Goal: Check status

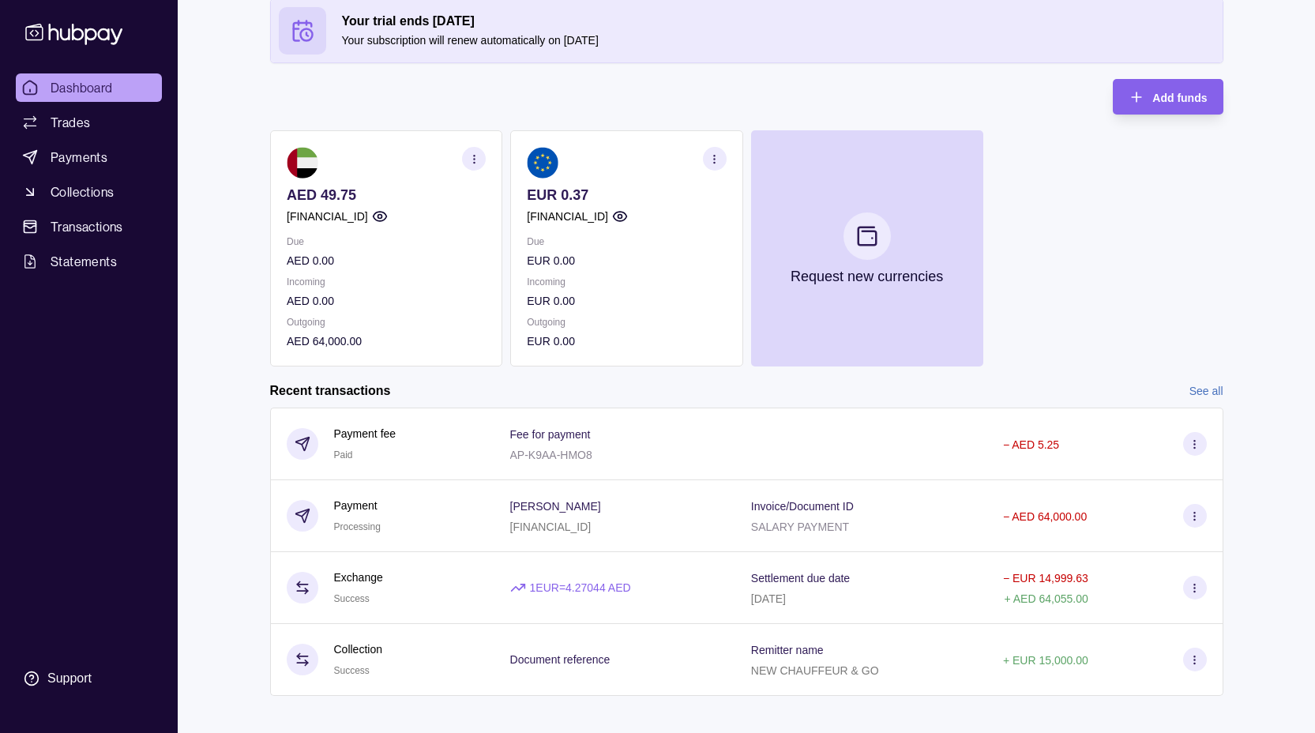
scroll to position [100, 0]
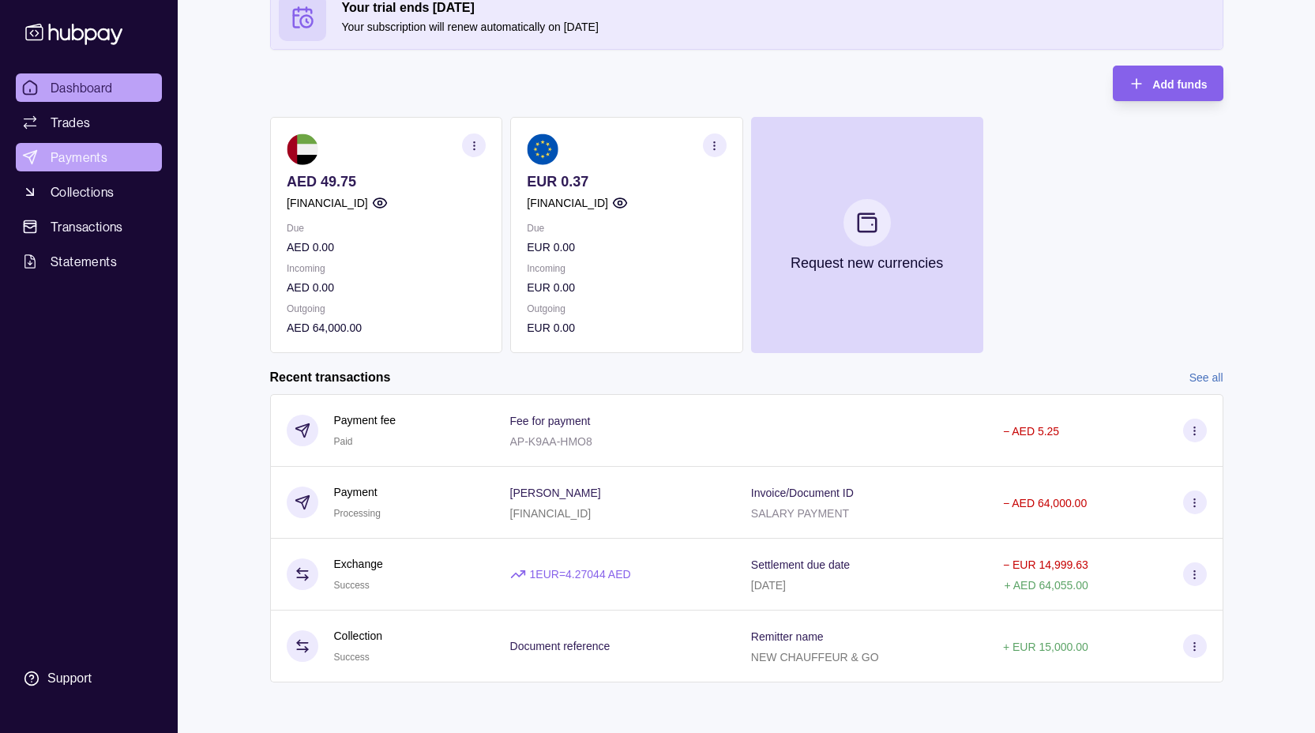
click at [69, 157] on span "Payments" at bounding box center [79, 157] width 57 height 19
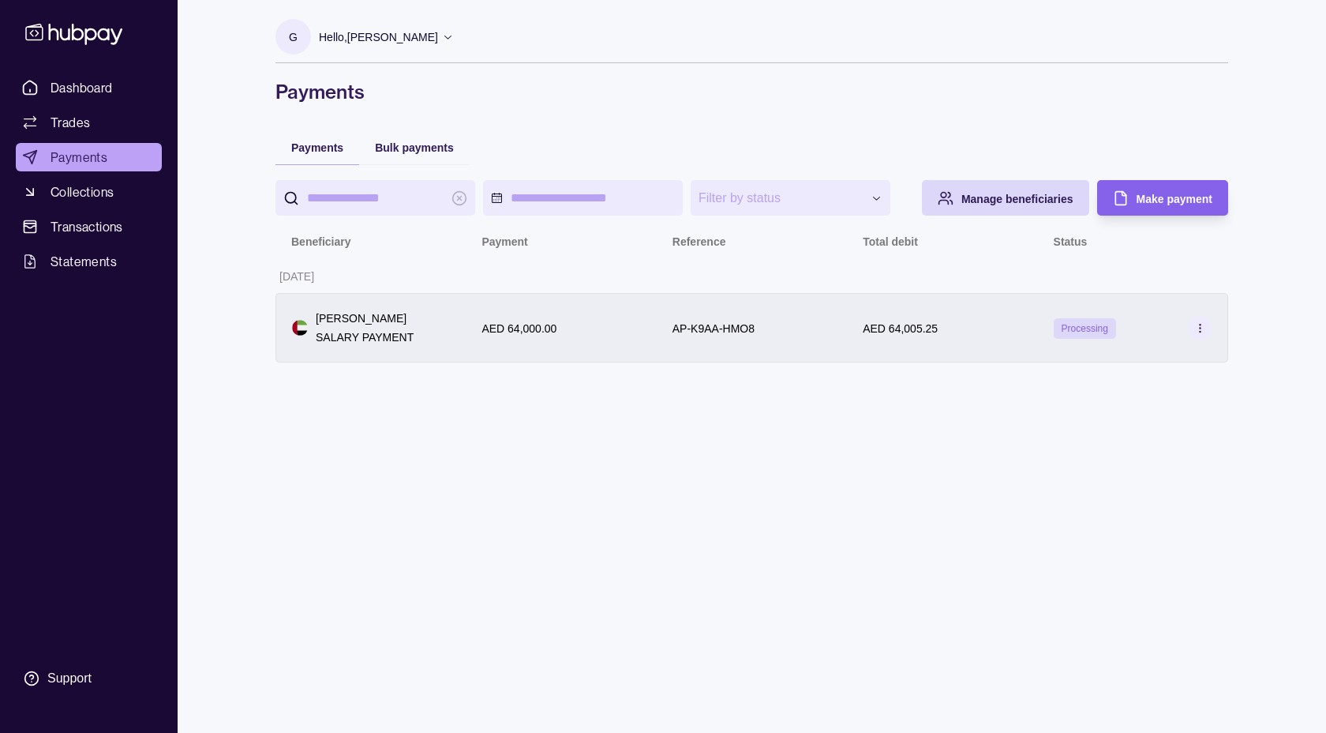
click at [1080, 331] on span "Processing" at bounding box center [1085, 328] width 47 height 11
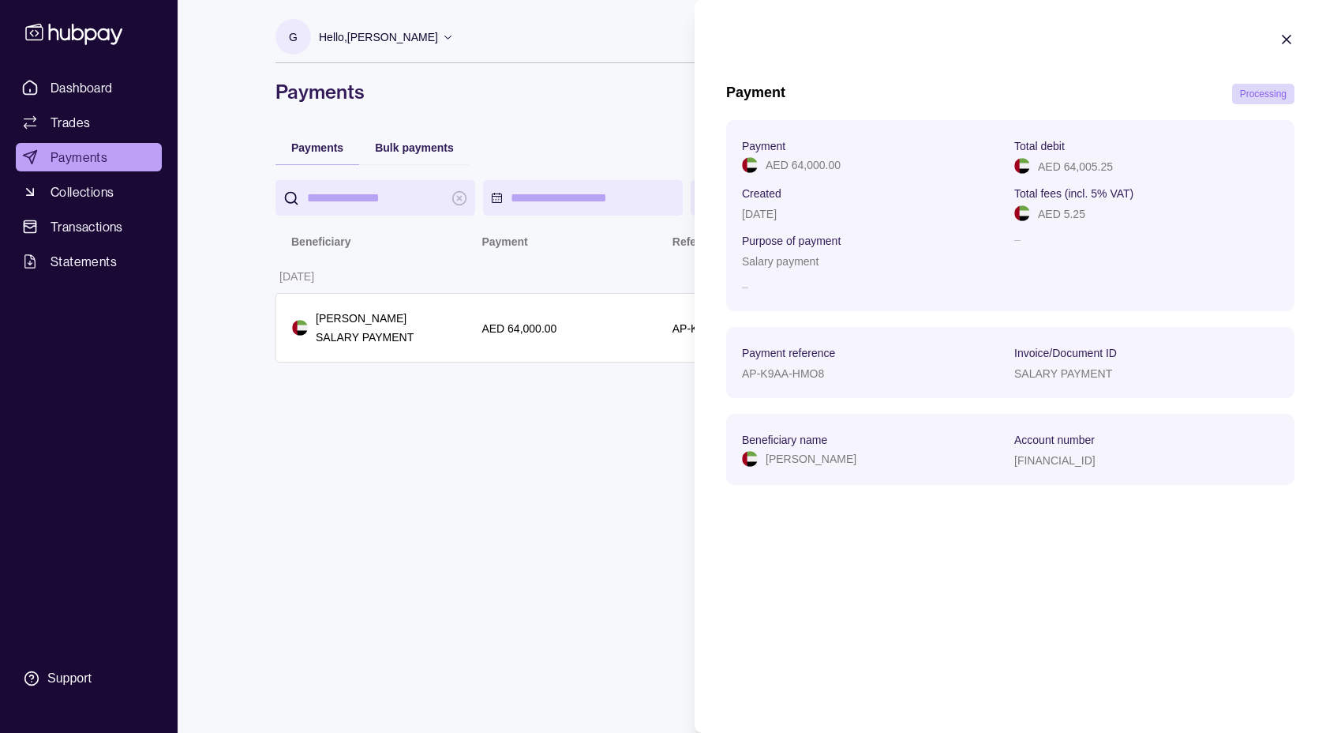
click at [1258, 94] on span "Processing" at bounding box center [1263, 93] width 47 height 11
click at [1288, 106] on div "Payment Processing Payment AED 64,000.00 Total debit AED 64,005.25 Created 19 S…" at bounding box center [1010, 292] width 568 height 417
click at [1285, 96] on span "Processing" at bounding box center [1263, 93] width 47 height 11
click at [1292, 43] on icon "button" at bounding box center [1287, 40] width 16 height 16
